Goal: Check status: Check status

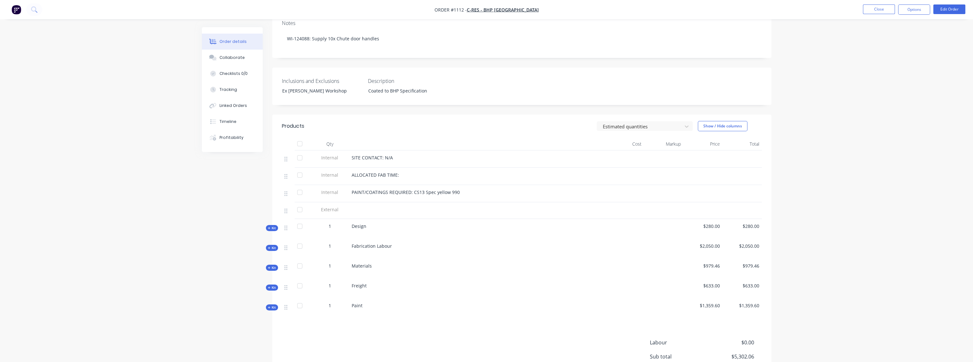
scroll to position [36, 0]
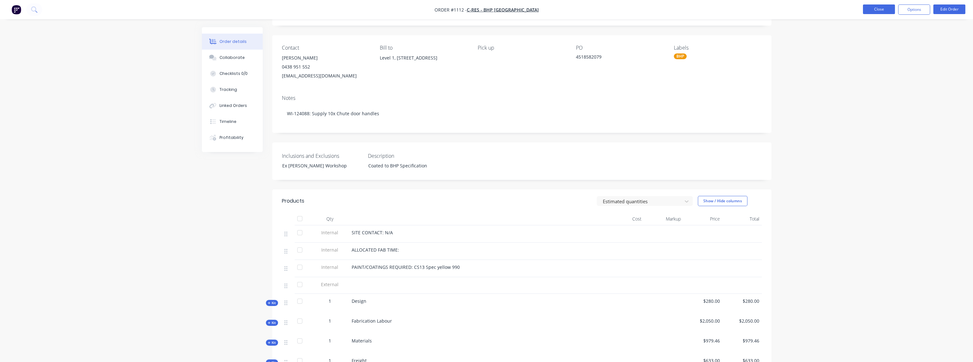
click at [893, 9] on button "Close" at bounding box center [879, 9] width 32 height 10
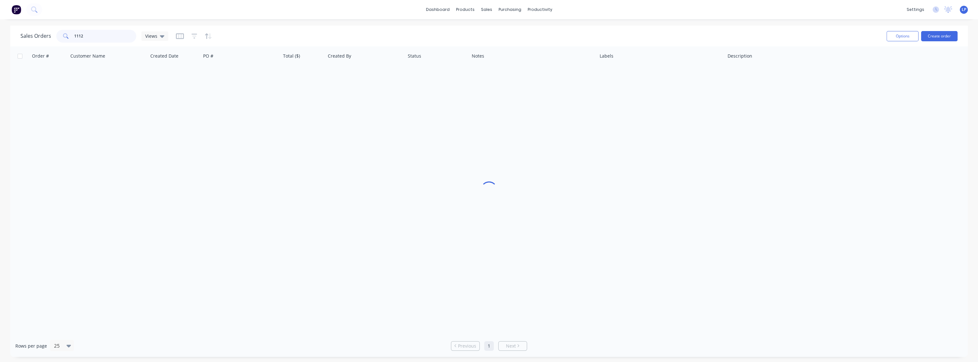
drag, startPoint x: 97, startPoint y: 39, endPoint x: 72, endPoint y: 36, distance: 25.2
click at [72, 36] on div "1112" at bounding box center [96, 36] width 80 height 13
click at [287, 36] on button "Reset" at bounding box center [285, 36] width 16 height 9
click at [96, 39] on input "1153" at bounding box center [105, 36] width 62 height 13
drag, startPoint x: 165, startPoint y: 115, endPoint x: 128, endPoint y: 68, distance: 60.2
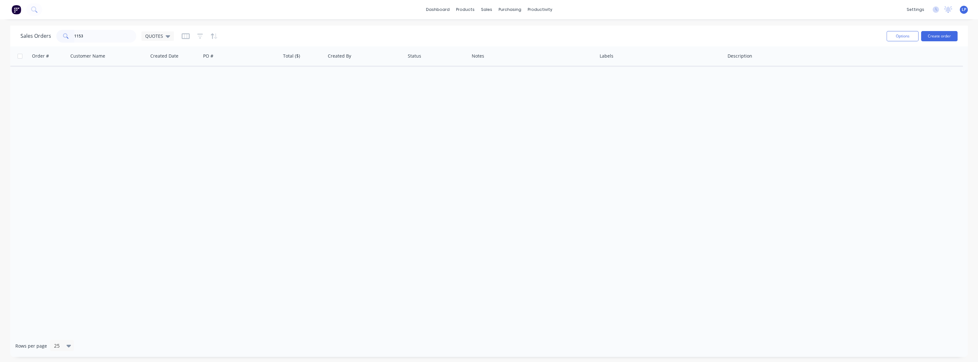
click at [165, 115] on div "Order # Customer Name Created Date PO # Total ($) Created By Status Notes Label…" at bounding box center [489, 190] width 958 height 288
drag, startPoint x: 98, startPoint y: 35, endPoint x: 0, endPoint y: 29, distance: 98.1
click at [0, 29] on div "Sales Orders 1153 QUOTES Options Create order Order # Customer Name Created Dat…" at bounding box center [489, 191] width 978 height 331
type input "1219"
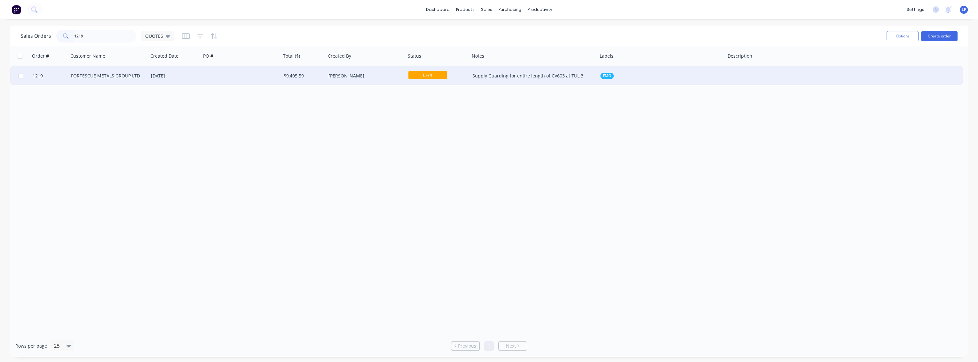
click at [215, 74] on div at bounding box center [241, 75] width 80 height 19
